Goal: Task Accomplishment & Management: Use online tool/utility

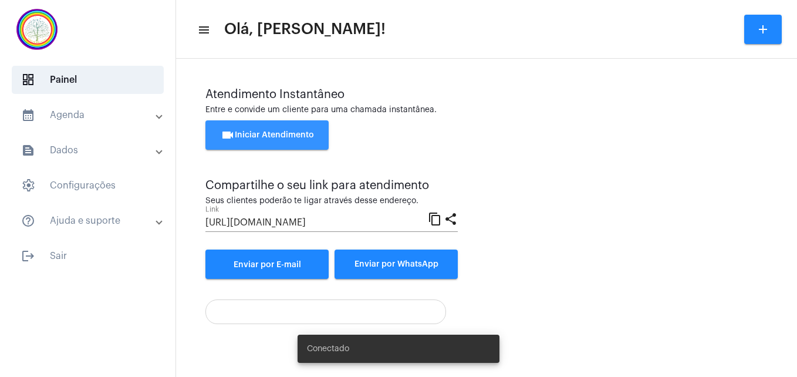
click at [262, 130] on button "videocam Iniciar Atendimento" at bounding box center [266, 134] width 123 height 29
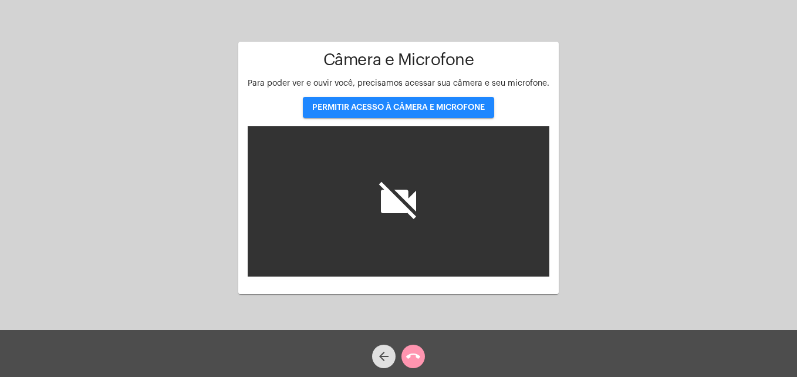
click at [377, 106] on span "PERMITIR ACESSO À CÂMERA E MICROFONE" at bounding box center [398, 107] width 173 height 8
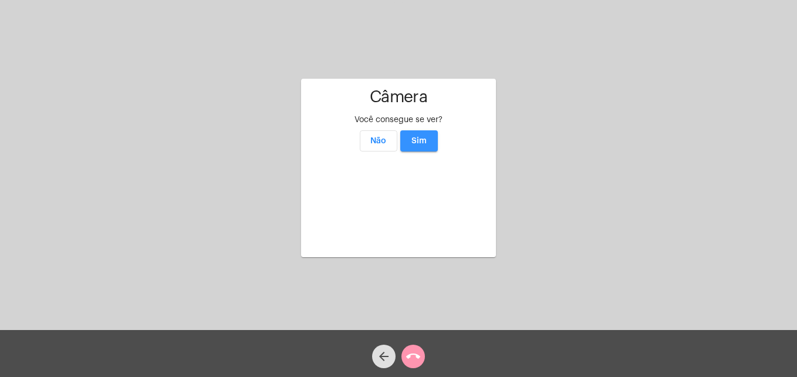
click at [424, 137] on span "Sim" at bounding box center [418, 141] width 15 height 8
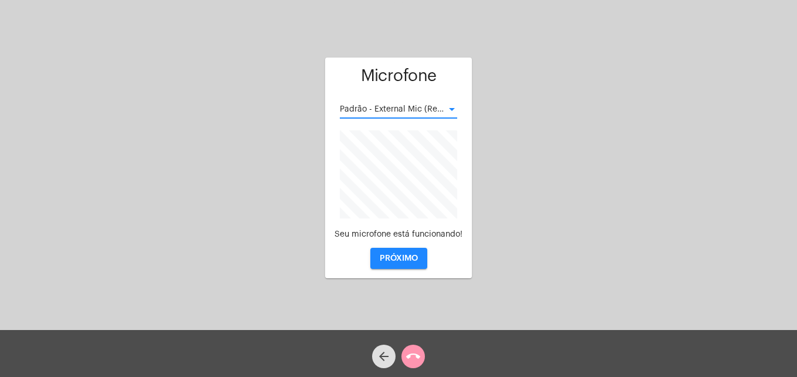
click at [451, 111] on div at bounding box center [452, 109] width 11 height 9
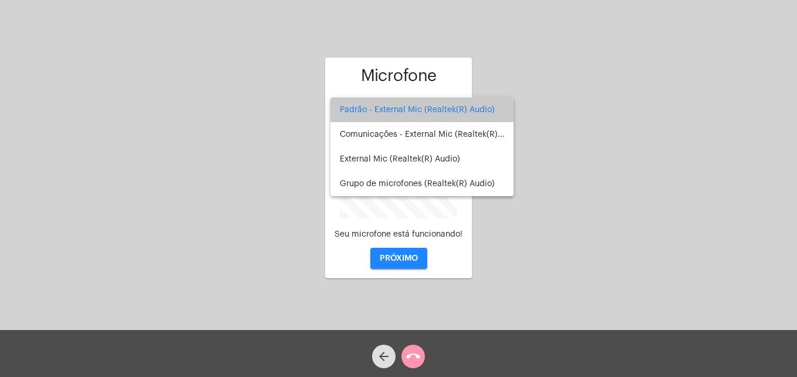
click at [451, 111] on span "Padrão - External Mic (Realtek(R) Audio)" at bounding box center [422, 109] width 164 height 25
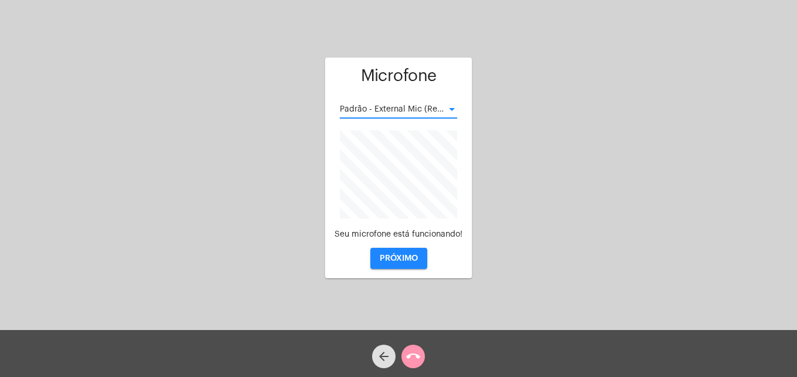
click at [451, 111] on div at bounding box center [452, 109] width 11 height 9
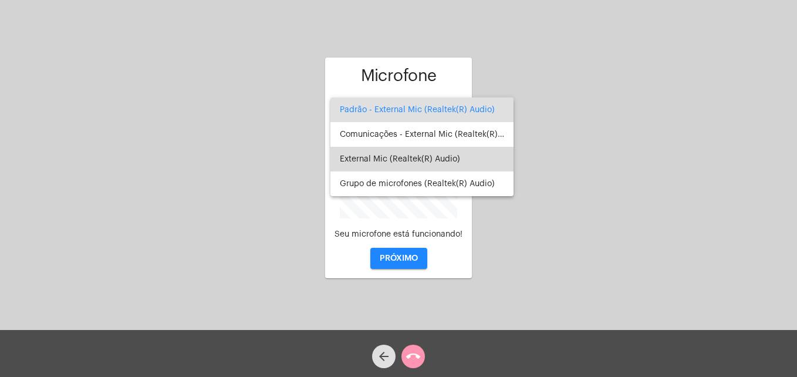
click at [416, 160] on span "External Mic (Realtek(R) Audio)" at bounding box center [422, 159] width 164 height 25
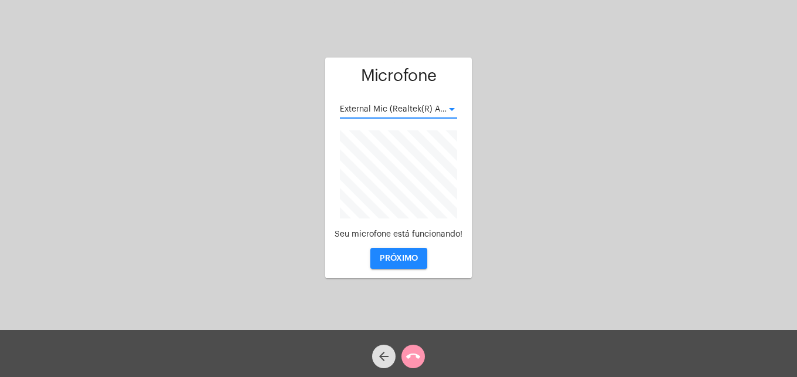
click at [454, 106] on div at bounding box center [452, 109] width 11 height 9
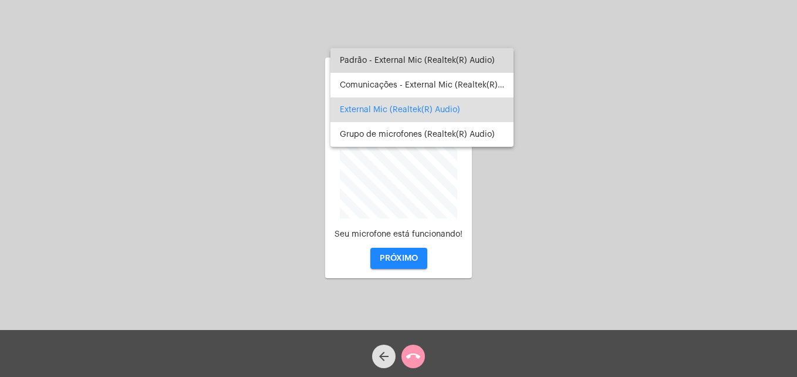
click at [439, 56] on span "Padrão - External Mic (Realtek(R) Audio)" at bounding box center [422, 60] width 164 height 25
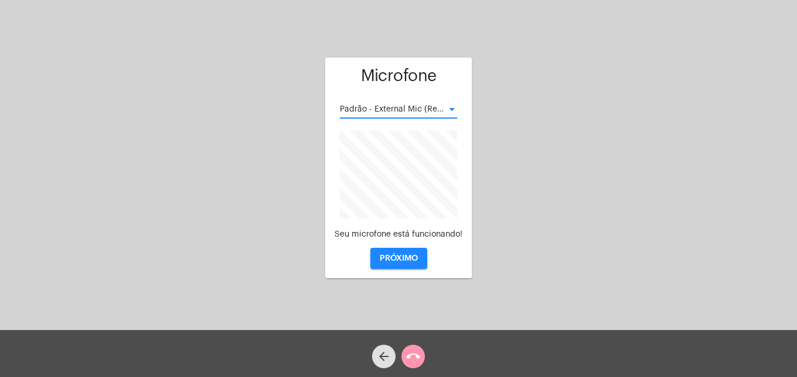
click at [441, 107] on span "Padrão - External Mic (Realtek(R) Audio)" at bounding box center [417, 109] width 155 height 8
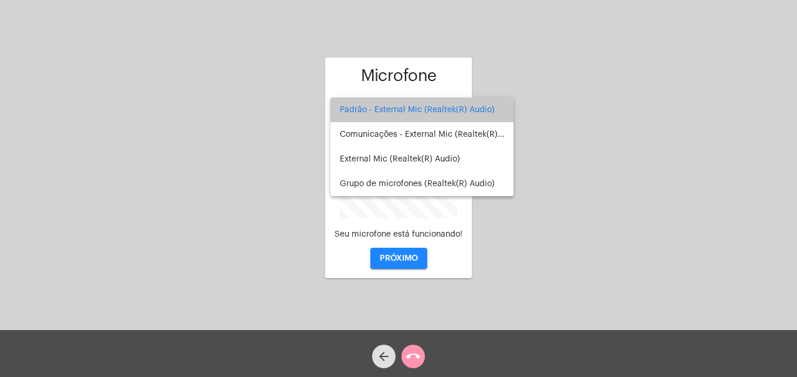
click at [441, 107] on span "Padrão - External Mic (Realtek(R) Audio)" at bounding box center [422, 109] width 164 height 25
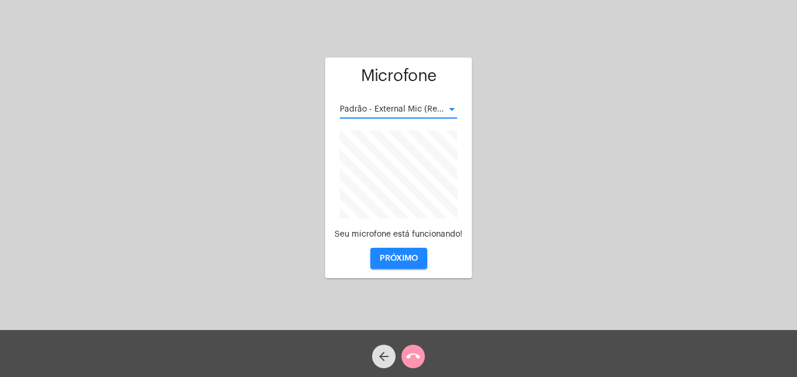
click at [388, 256] on span "PRÓXIMO" at bounding box center [399, 258] width 38 height 8
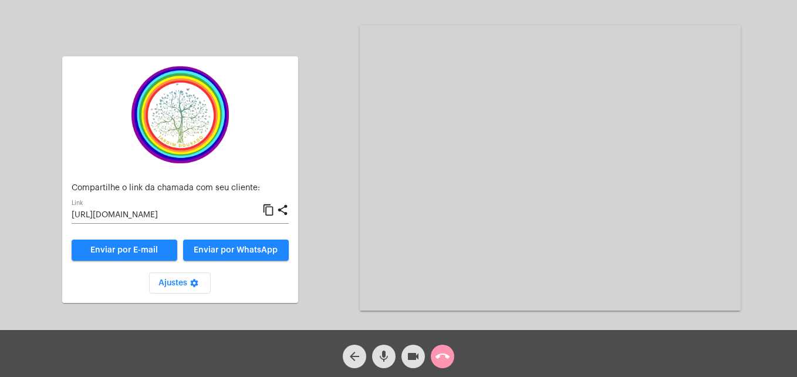
click at [269, 210] on mat-icon "content_copy" at bounding box center [268, 210] width 12 height 14
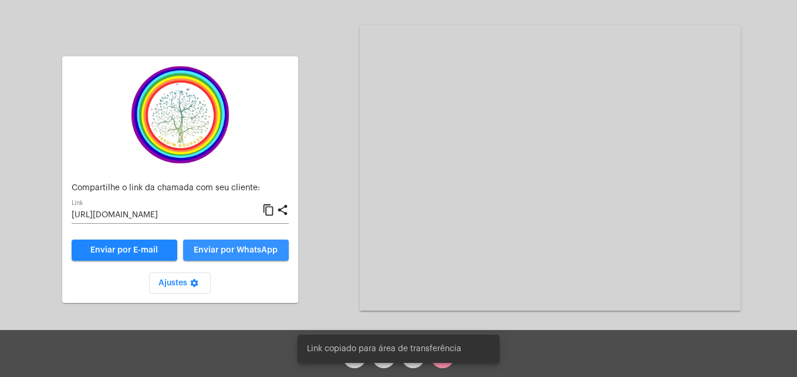
click at [255, 247] on span "Enviar por WhatsApp" at bounding box center [236, 250] width 84 height 8
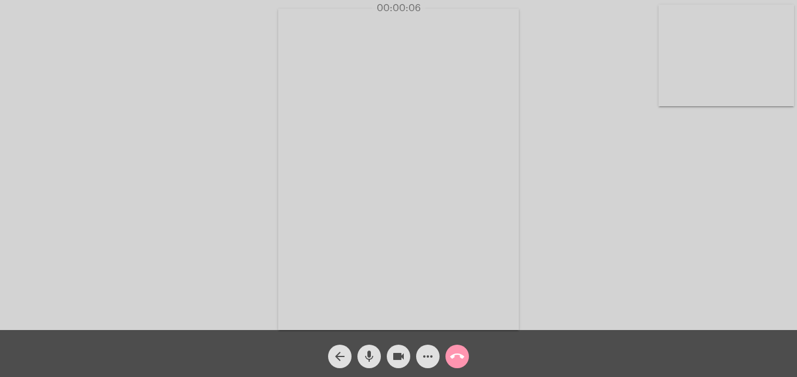
click at [671, 96] on video at bounding box center [726, 56] width 136 height 102
click at [330, 295] on video at bounding box center [505, 168] width 428 height 321
